Goal: Find specific page/section: Find specific page/section

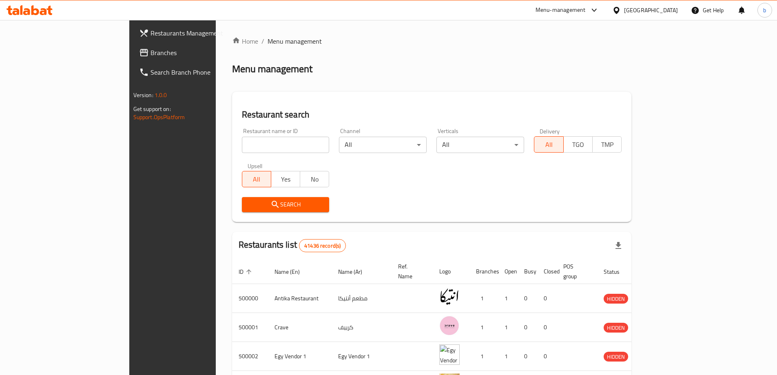
click at [621, 6] on icon at bounding box center [616, 10] width 9 height 9
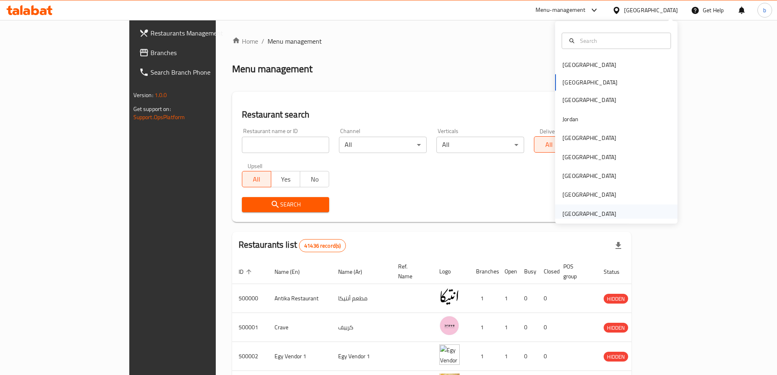
click at [606, 212] on div "[GEOGRAPHIC_DATA]" at bounding box center [589, 213] width 54 height 9
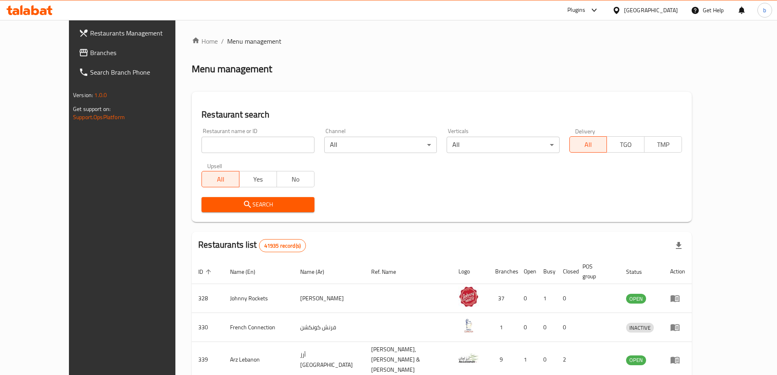
click at [90, 55] on span "Branches" at bounding box center [141, 53] width 102 height 10
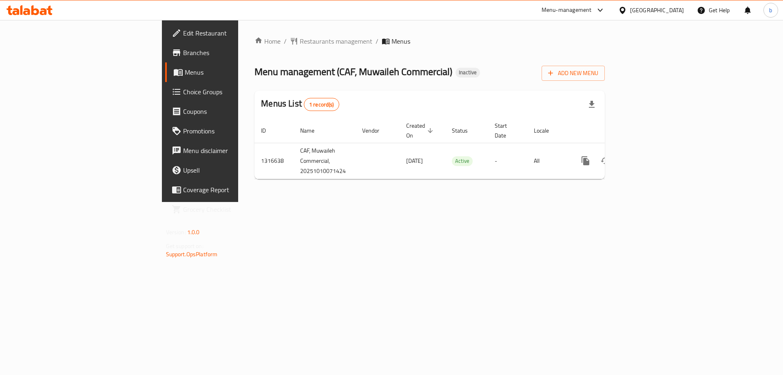
drag, startPoint x: 638, startPoint y: 1, endPoint x: 237, endPoint y: 284, distance: 490.8
click at [238, 202] on div "Home / Restaurants management / Menus Menu management ( CAF, Muwaileh Commercia…" at bounding box center [429, 111] width 383 height 182
click at [300, 40] on span "Restaurants management" at bounding box center [336, 41] width 73 height 10
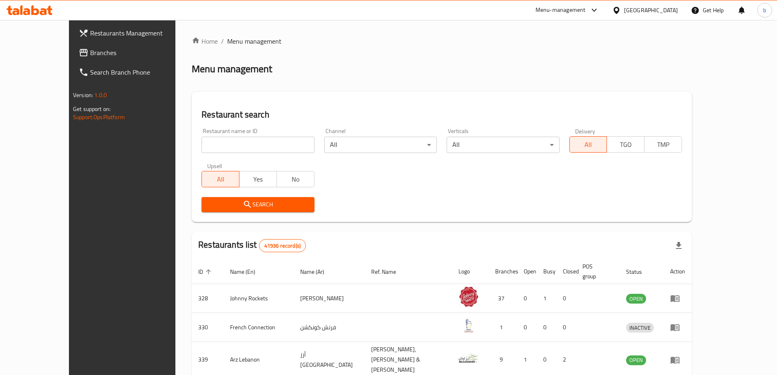
click at [90, 54] on span "Branches" at bounding box center [141, 53] width 102 height 10
